Goal: Task Accomplishment & Management: Complete application form

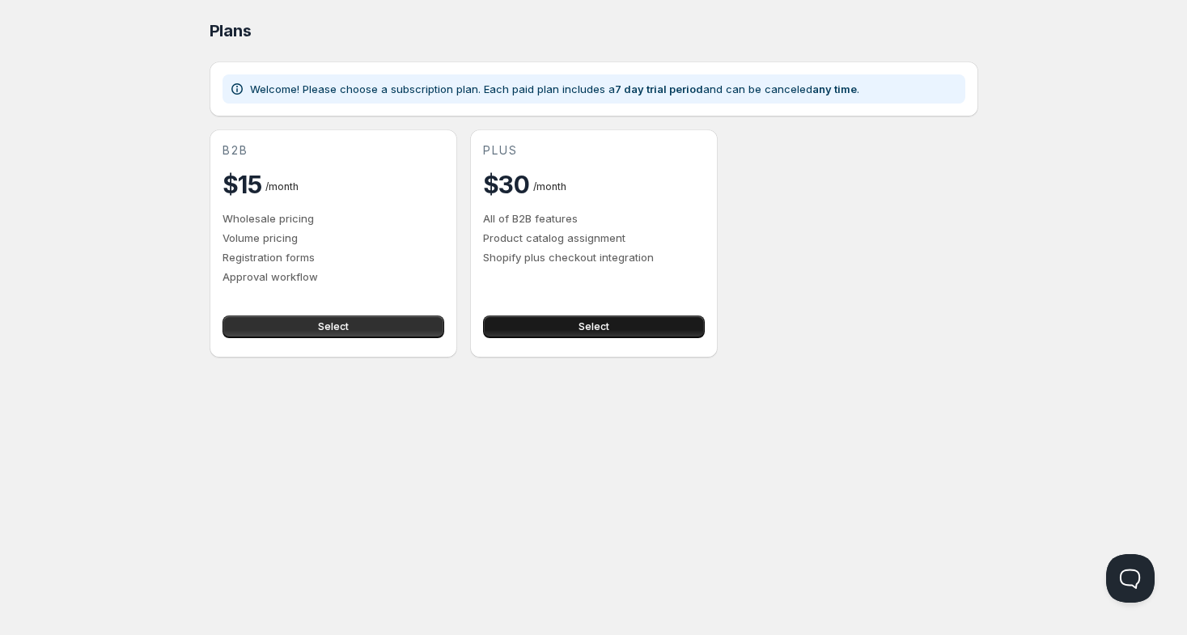
click at [575, 320] on button "Select" at bounding box center [594, 327] width 222 height 23
click at [434, 465] on div "Home Plans. This page is ready Plans Welcome! Please choose a subscription plan…" at bounding box center [593, 317] width 1187 height 635
click at [332, 329] on span "Select" at bounding box center [333, 326] width 31 height 13
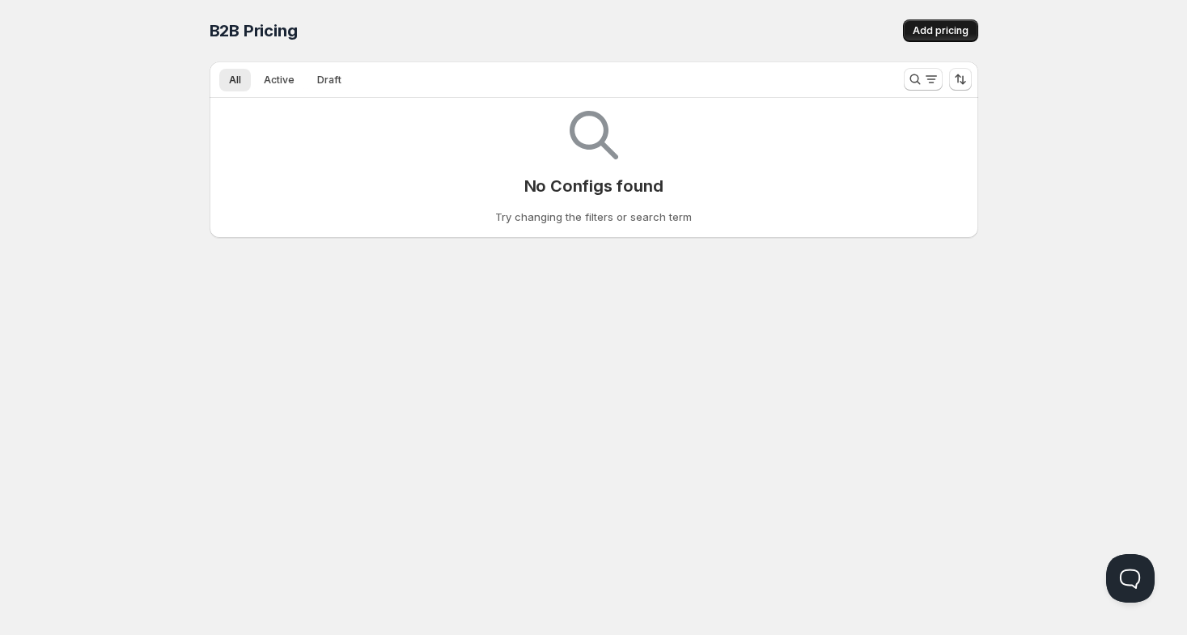
click at [929, 34] on span "Add pricing" at bounding box center [941, 30] width 56 height 13
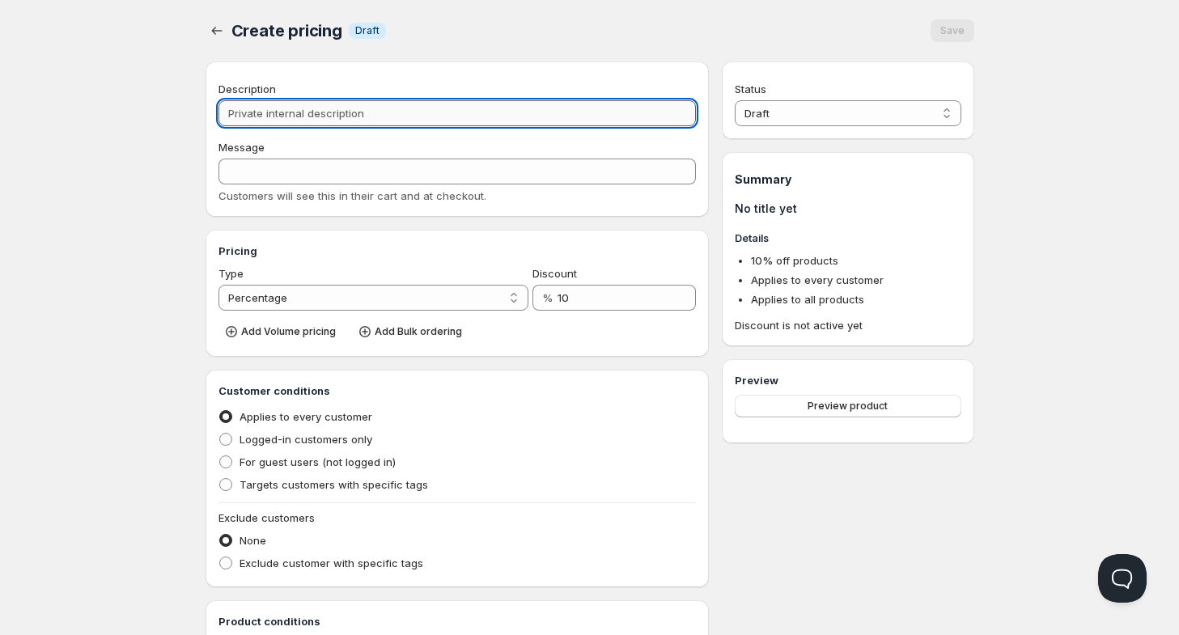
click at [293, 118] on input "Description" at bounding box center [458, 113] width 478 height 26
type input "t"
type input "T"
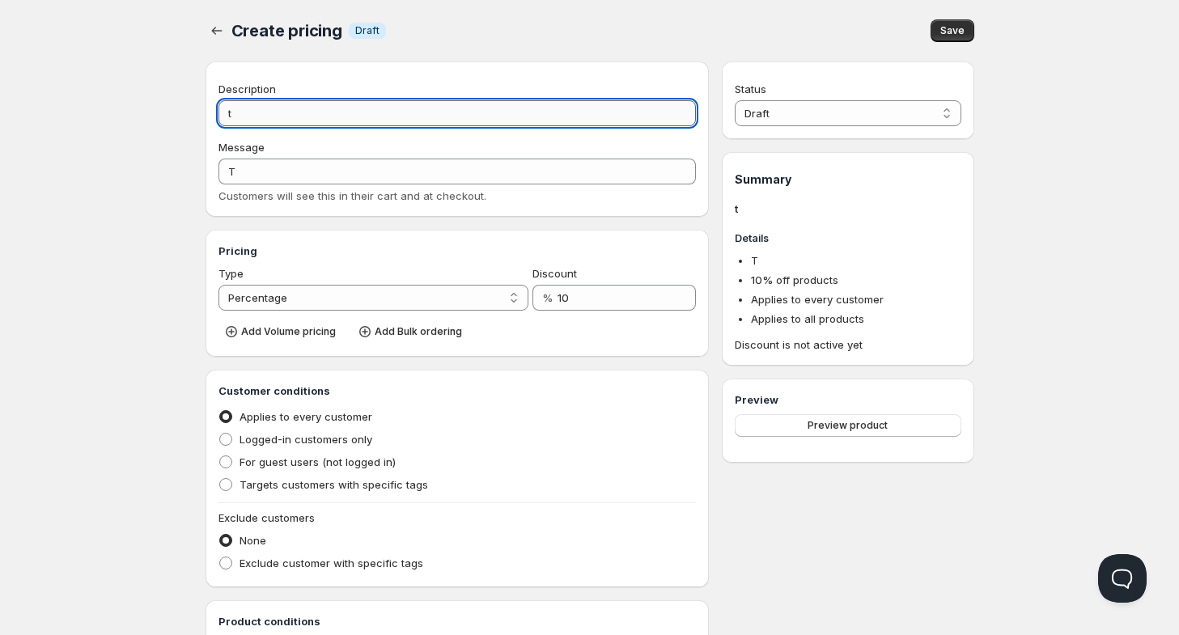
type input "te"
type input "TE"
type input "tes"
type input "TES"
type input "test"
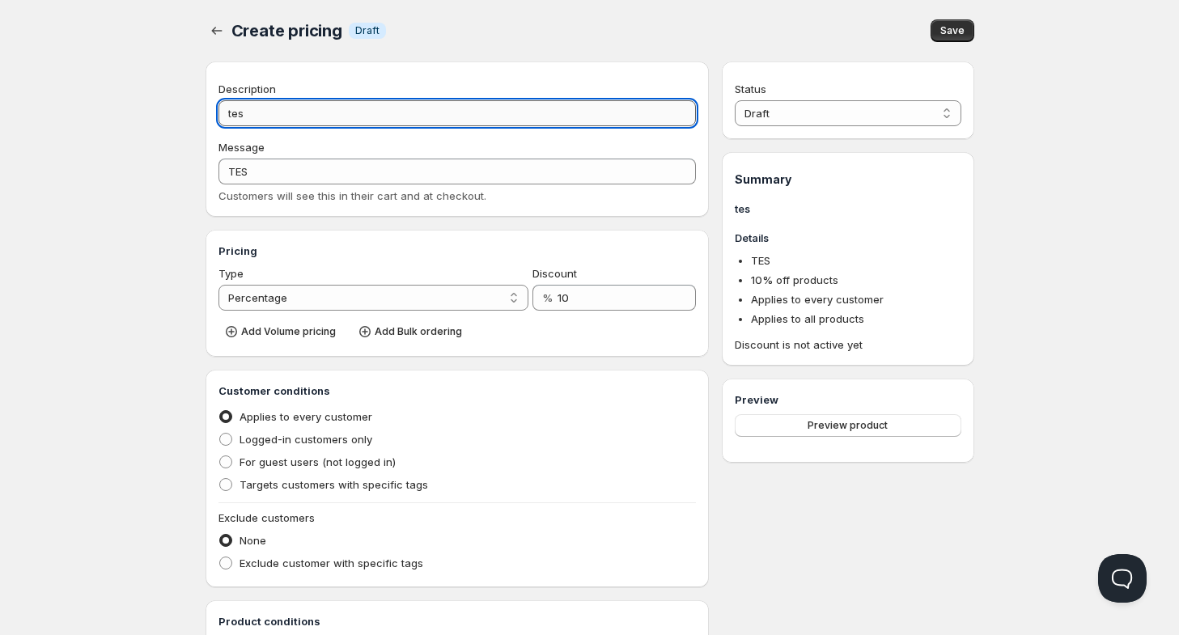
type input "TEST"
type input "test 1"
type input "TEST_1"
type input "test 1 v"
type input "TEST_1_V"
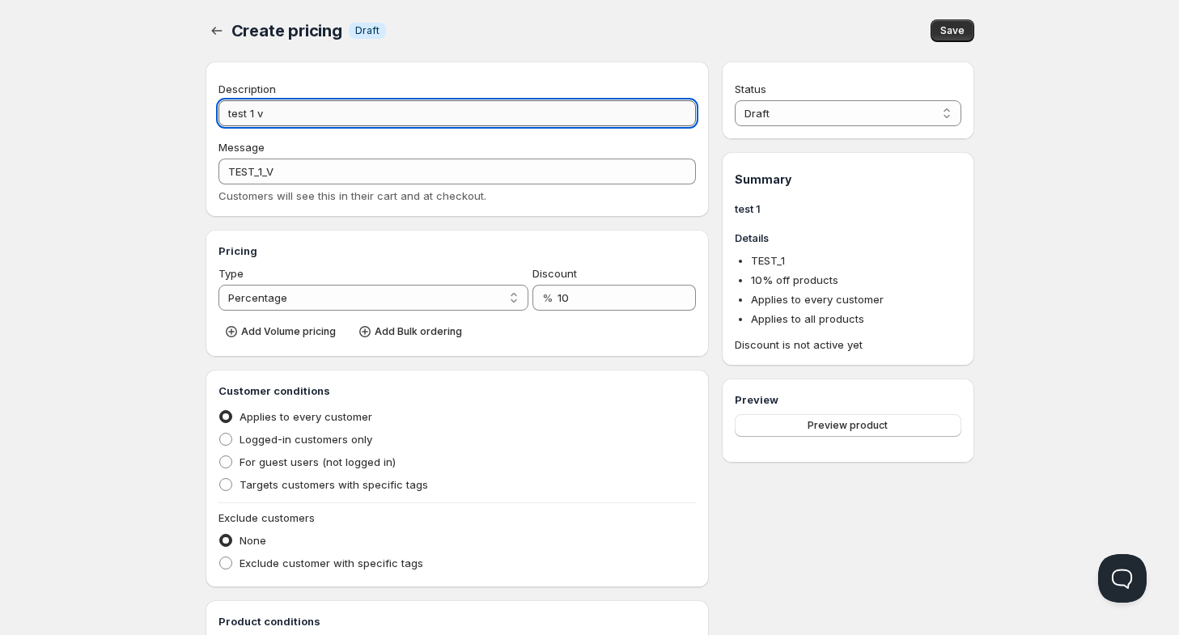
type input "test 1 vo"
type input "TEST_1_VO"
type input "test 1 vol"
type input "TEST_1_VOL"
type input "test 1 volu"
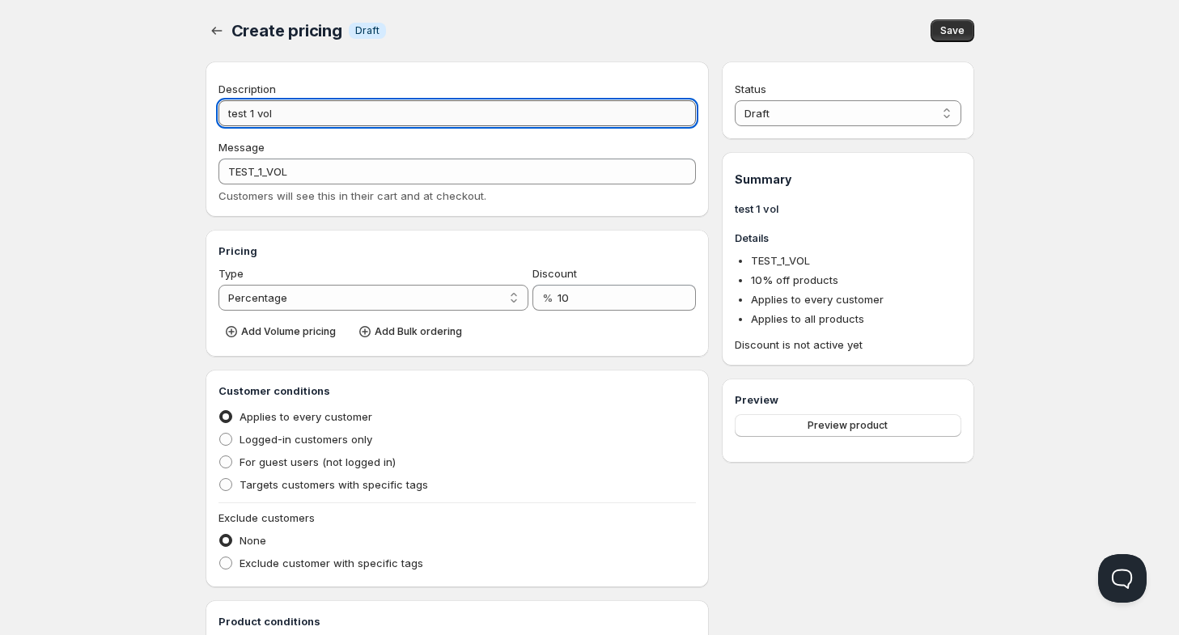
type input "TEST_1_VOLU"
type input "test 1 volum"
type input "TEST_1_VOLUM"
type input "test 1 volume"
type input "TEST_1_VOLUME"
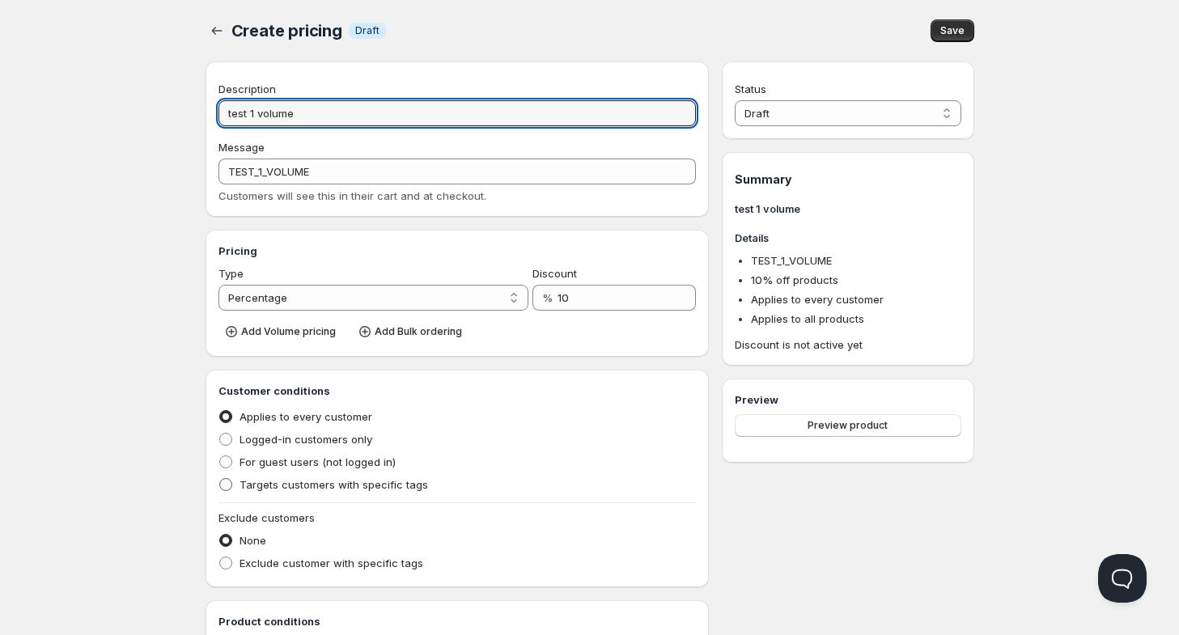
type input "test 1 volume"
click at [228, 482] on span at bounding box center [225, 484] width 13 height 13
click at [220, 479] on input "Targets customers with specific tags" at bounding box center [219, 478] width 1 height 1
radio input "true"
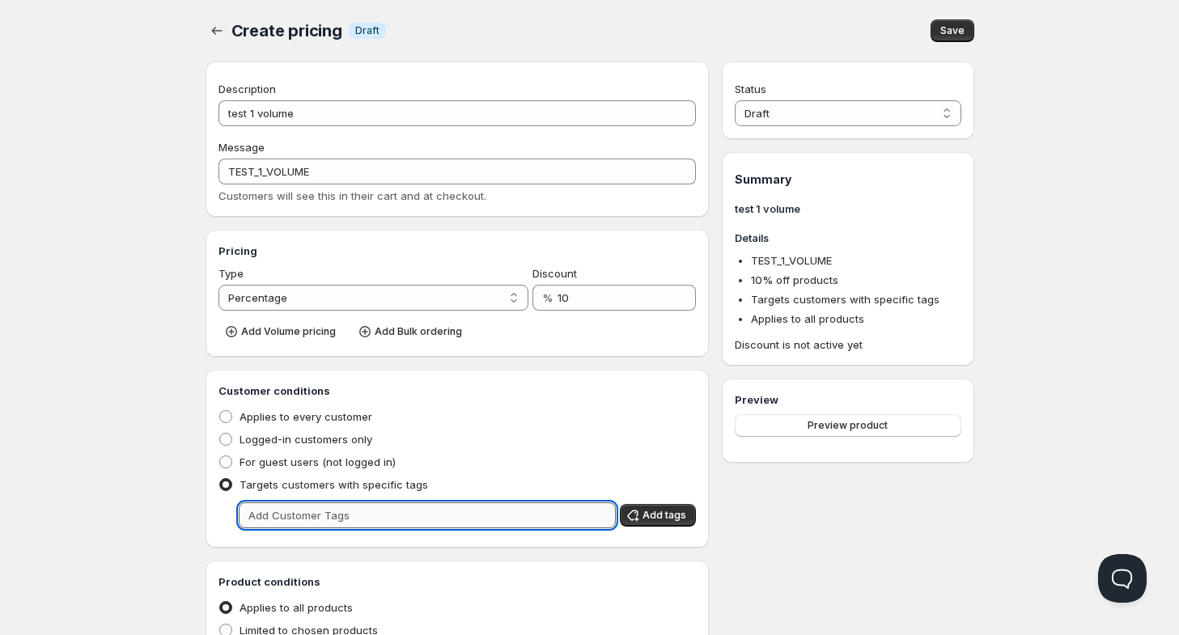
click at [301, 522] on input "text" at bounding box center [428, 516] width 378 height 26
type input "test"
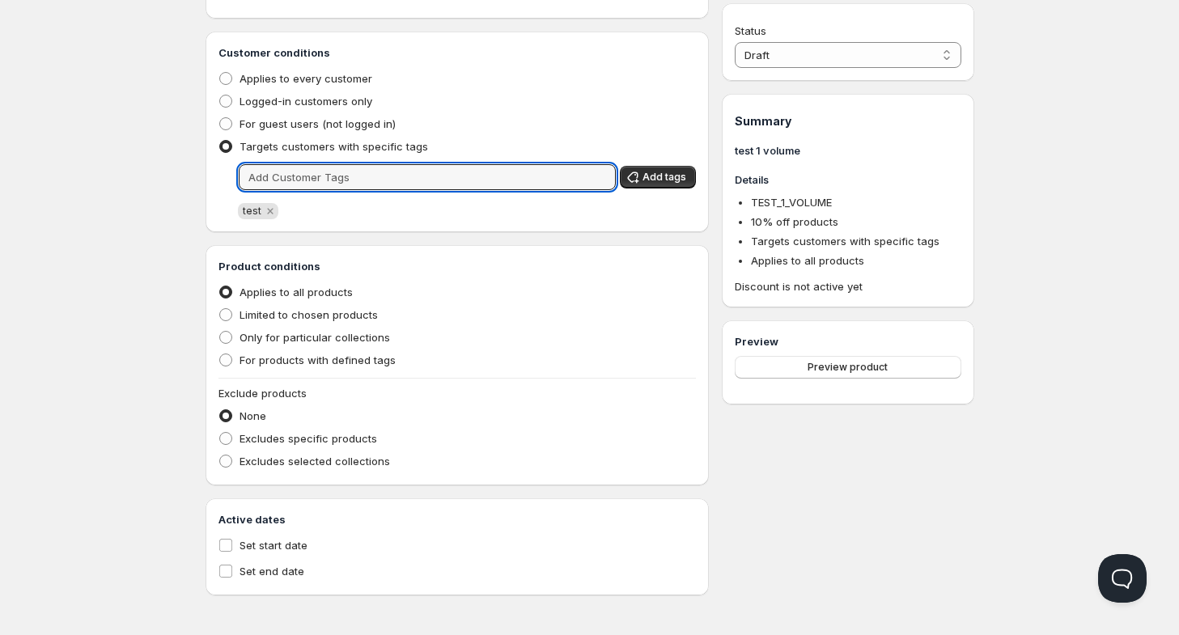
scroll to position [339, 0]
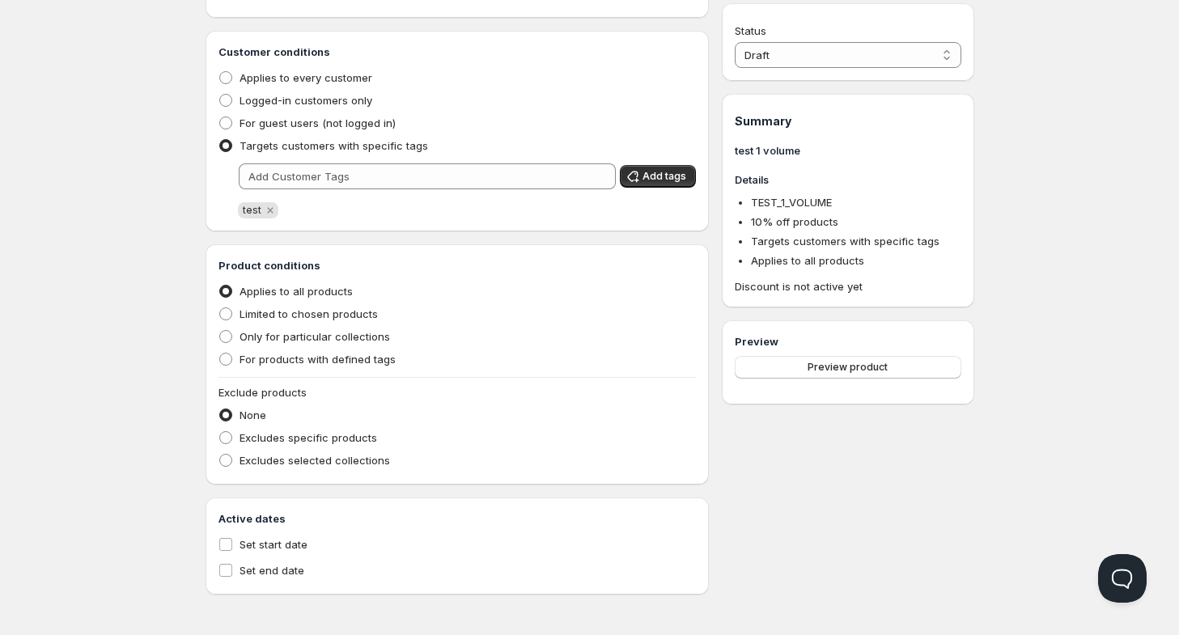
click at [120, 438] on div "Home Pricing Price lists Checkout Forms Submissions Settings Features Plans Cre…" at bounding box center [589, 148] width 1179 height 974
click at [227, 316] on span at bounding box center [225, 314] width 13 height 13
click at [220, 308] on input "Limited to chosen products" at bounding box center [219, 308] width 1 height 1
radio input "true"
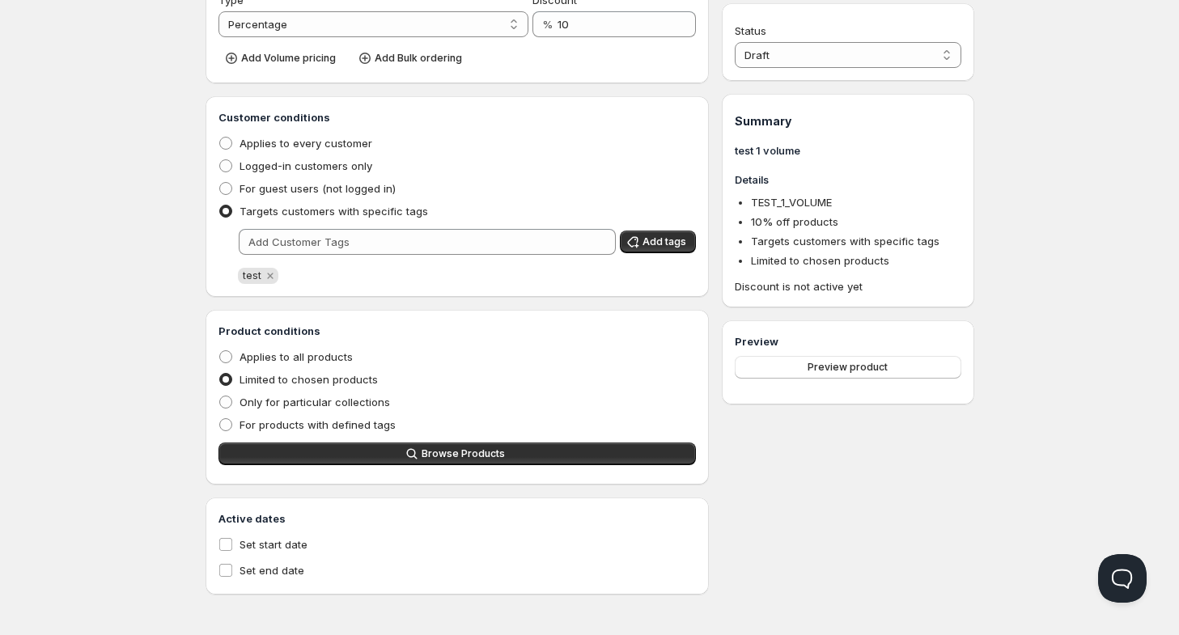
scroll to position [274, 0]
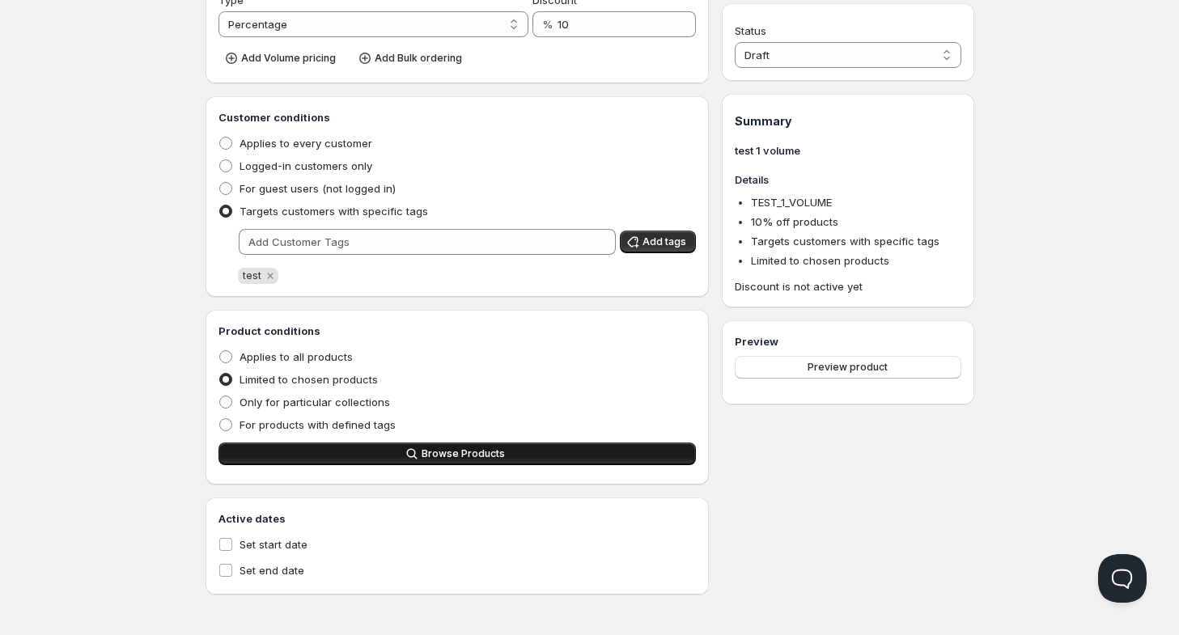
click at [417, 449] on icon "button" at bounding box center [412, 454] width 16 height 16
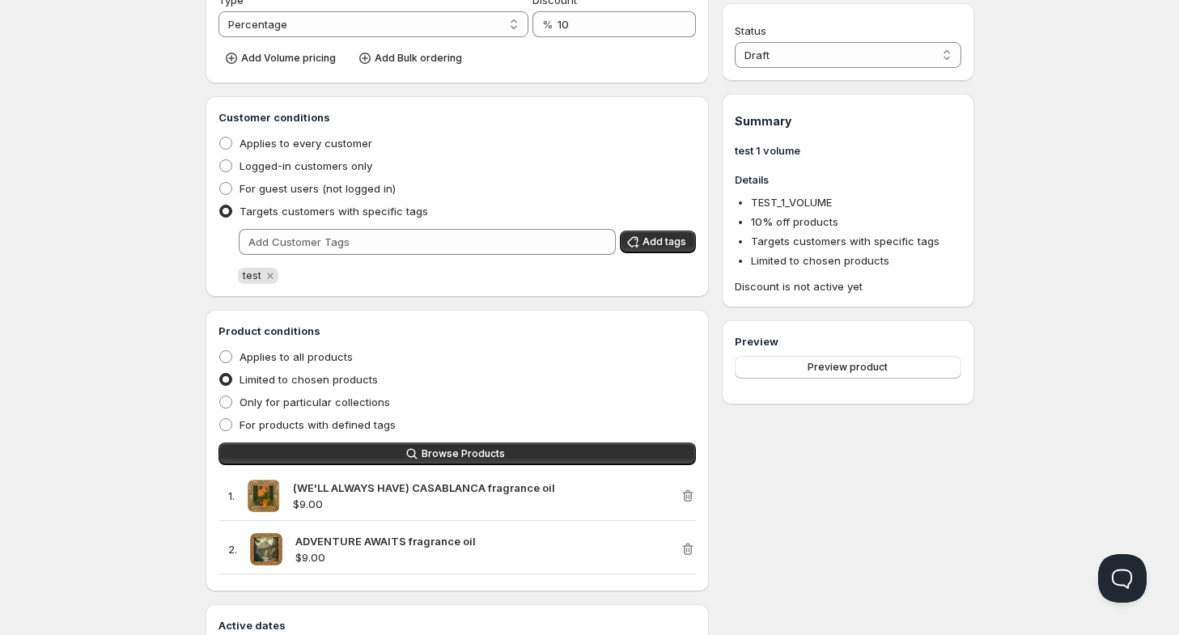
click at [392, 499] on p "$9.00" at bounding box center [487, 504] width 388 height 16
